Goal: Task Accomplishment & Management: Use online tool/utility

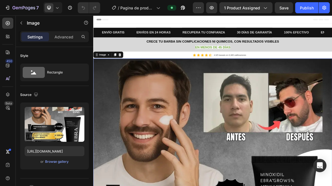
scroll to position [77, 0]
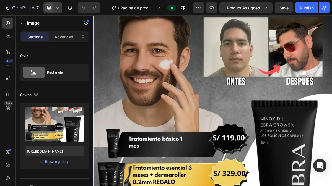
click at [57, 8] on icon at bounding box center [57, 8] width 6 height 6
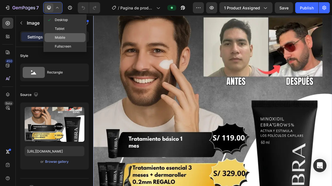
click at [56, 42] on div "Mobile" at bounding box center [64, 46] width 41 height 9
type input "[URL][DOMAIN_NAME]"
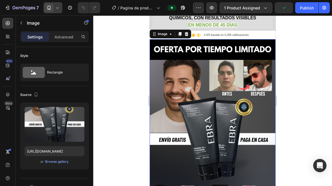
scroll to position [39, 0]
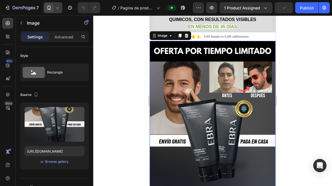
click at [248, 135] on img at bounding box center [212, 141] width 126 height 201
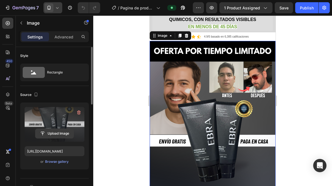
click at [47, 133] on input "file" at bounding box center [54, 133] width 38 height 9
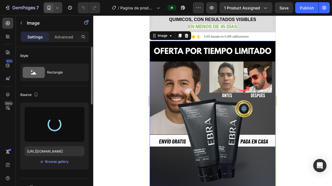
type input "[URL][DOMAIN_NAME]"
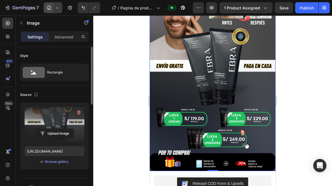
scroll to position [115, 0]
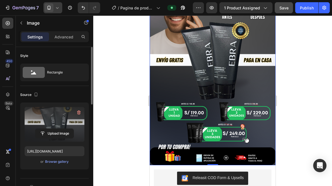
click at [286, 8] on span "Save" at bounding box center [283, 8] width 9 height 5
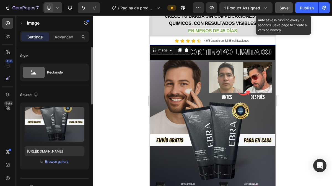
scroll to position [9, 0]
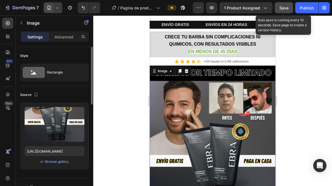
click at [303, 122] on div at bounding box center [212, 100] width 238 height 170
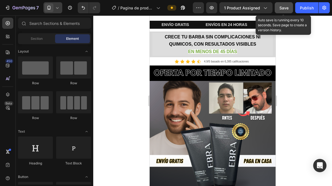
click at [301, 127] on div at bounding box center [212, 100] width 238 height 170
click at [307, 120] on div at bounding box center [212, 100] width 238 height 170
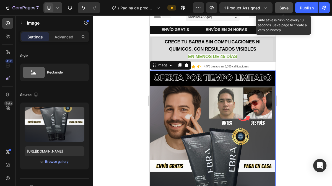
scroll to position [4, 0]
click at [303, 59] on div at bounding box center [212, 100] width 238 height 170
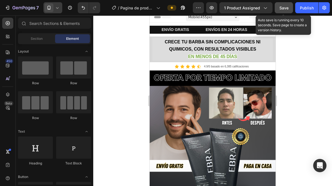
click at [296, 27] on div at bounding box center [212, 100] width 238 height 170
click at [299, 46] on div at bounding box center [212, 100] width 238 height 170
click at [300, 45] on div at bounding box center [212, 100] width 238 height 170
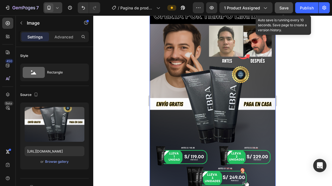
scroll to position [85, 0]
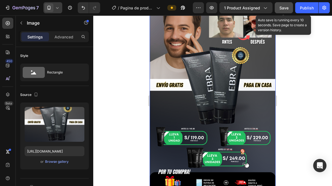
click at [262, 141] on img at bounding box center [212, 90] width 126 height 201
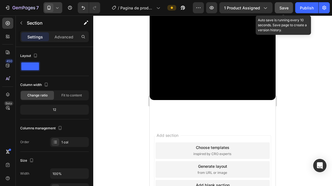
scroll to position [0, 0]
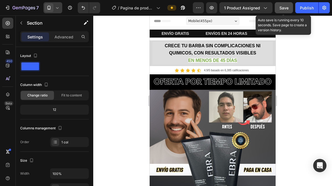
click at [299, 106] on div at bounding box center [212, 100] width 238 height 170
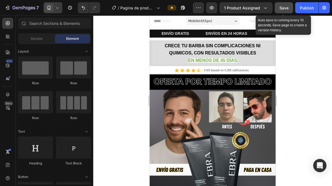
click at [298, 108] on div at bounding box center [212, 100] width 238 height 170
click at [303, 105] on div at bounding box center [212, 100] width 238 height 170
click at [302, 78] on div at bounding box center [212, 100] width 238 height 170
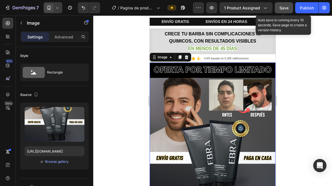
scroll to position [12, 0]
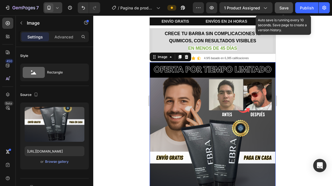
click at [186, 40] on strong "CRECE TU BARBA SIN COMPLICACIONES NI QUIMICOS, CON RESULTADOS VISIBLES" at bounding box center [212, 37] width 96 height 12
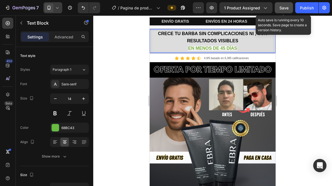
click at [297, 62] on div at bounding box center [212, 100] width 238 height 170
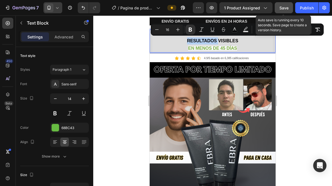
click at [187, 44] on p "CRECE TU BARBA SIN COMPLICACIONES NI , CON RESULTADOS VISIBLES" at bounding box center [212, 37] width 119 height 14
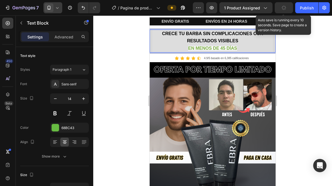
click at [300, 91] on div at bounding box center [212, 100] width 238 height 170
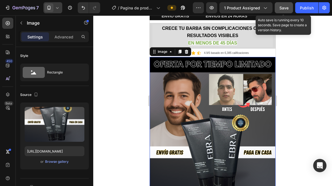
scroll to position [0, 0]
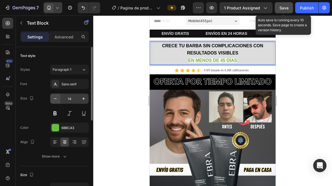
click at [55, 102] on button "button" at bounding box center [55, 99] width 10 height 10
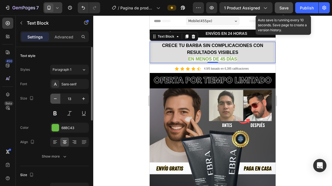
click at [55, 102] on button "button" at bounding box center [55, 99] width 10 height 10
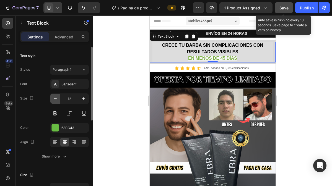
click at [55, 102] on button "button" at bounding box center [55, 99] width 10 height 10
type input "11"
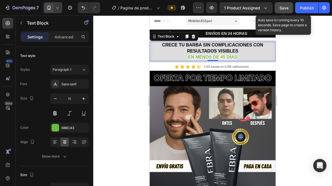
click at [295, 76] on div at bounding box center [212, 100] width 238 height 170
click at [289, 80] on div at bounding box center [212, 100] width 238 height 170
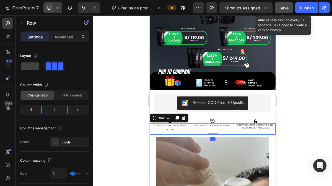
scroll to position [217, 0]
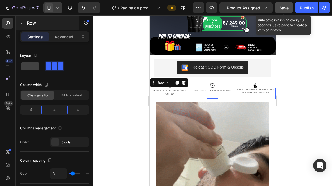
click at [21, 25] on button "button" at bounding box center [21, 23] width 9 height 9
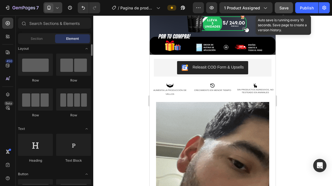
scroll to position [3, 0]
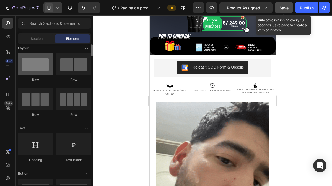
click at [34, 69] on div at bounding box center [35, 64] width 35 height 22
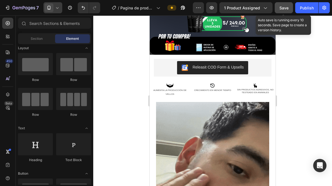
click at [215, 88] on div "CRECIMIENTO EN MENOR TIEMPO" at bounding box center [212, 90] width 40 height 5
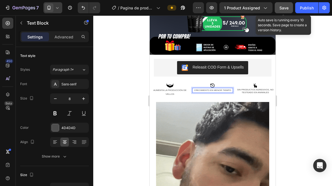
click at [190, 102] on img at bounding box center [212, 177] width 113 height 151
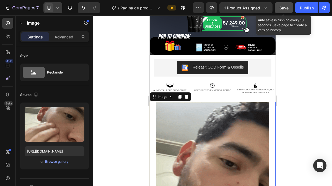
click at [192, 83] on div at bounding box center [212, 85] width 40 height 5
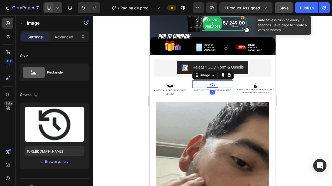
click at [240, 80] on div "Image" at bounding box center [255, 83] width 40 height 7
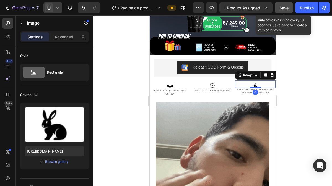
click at [220, 73] on div "Releasit COD Form & Upsells Releasit COD Form & Upsells Row Row" at bounding box center [212, 70] width 126 height 22
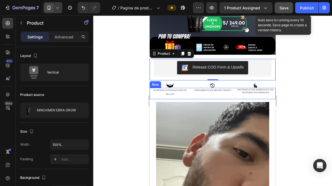
click at [228, 89] on div "CRECIMIENTO EN MENOR TIEMPO Text Block" at bounding box center [212, 92] width 40 height 9
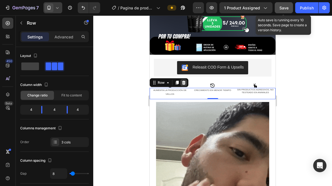
click at [182, 81] on icon at bounding box center [184, 83] width 4 height 4
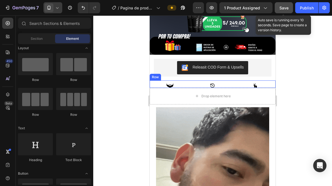
drag, startPoint x: 230, startPoint y: 78, endPoint x: 226, endPoint y: 78, distance: 3.9
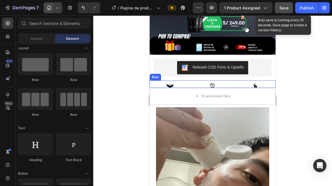
click at [230, 80] on div "Image Image Image Row" at bounding box center [212, 83] width 126 height 7
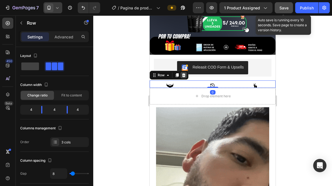
click at [184, 73] on icon at bounding box center [184, 75] width 4 height 4
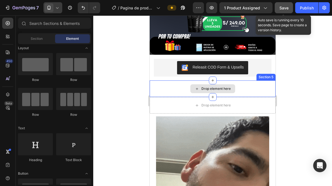
click at [196, 86] on icon at bounding box center [196, 88] width 4 height 5
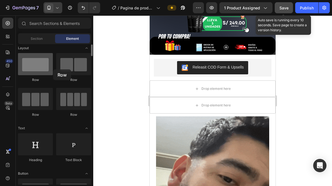
drag, startPoint x: 42, startPoint y: 63, endPoint x: 43, endPoint y: 70, distance: 6.7
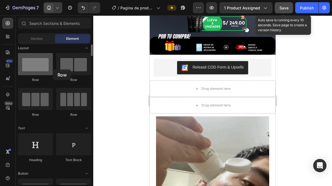
click at [43, 70] on div at bounding box center [35, 64] width 35 height 22
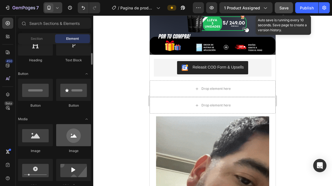
scroll to position [103, 0]
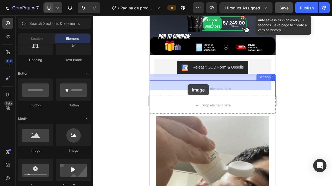
drag, startPoint x: 184, startPoint y: 150, endPoint x: 187, endPoint y: 84, distance: 65.8
